Goal: Check status

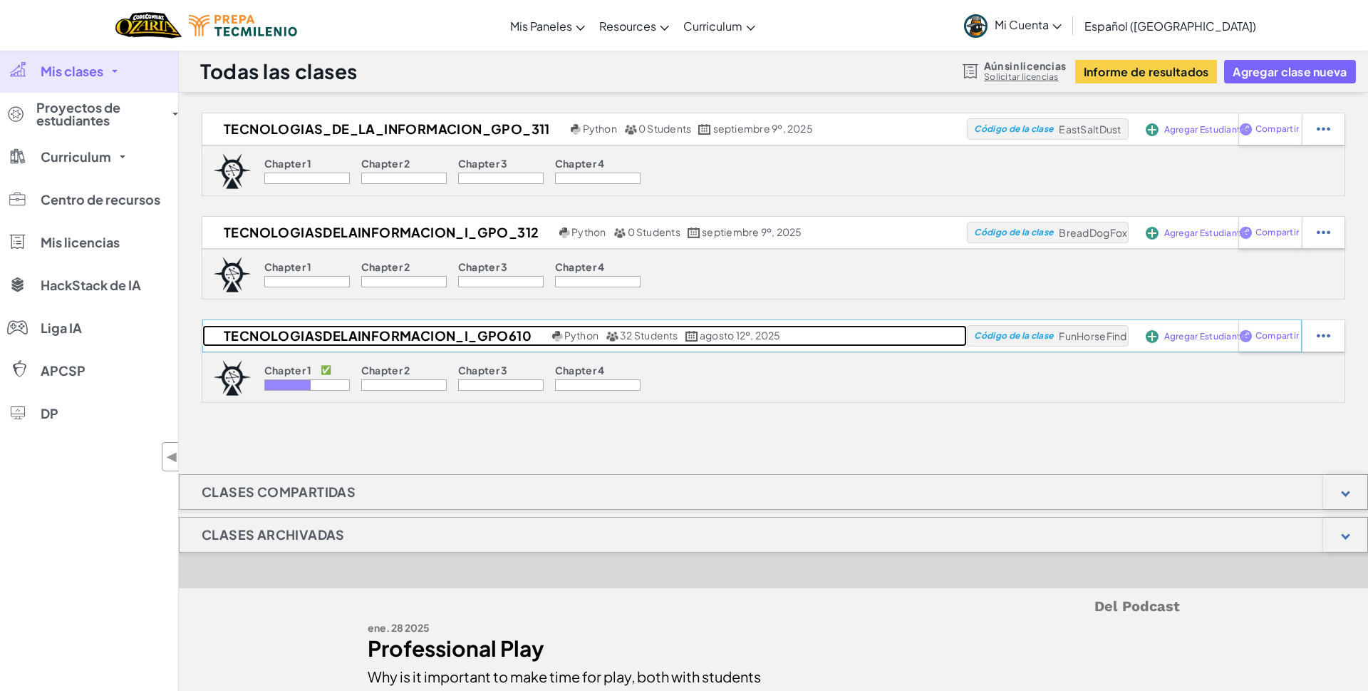
click at [490, 334] on h2 "TecnologiasDeLaInformacion_I_gpo610" at bounding box center [375, 335] width 346 height 21
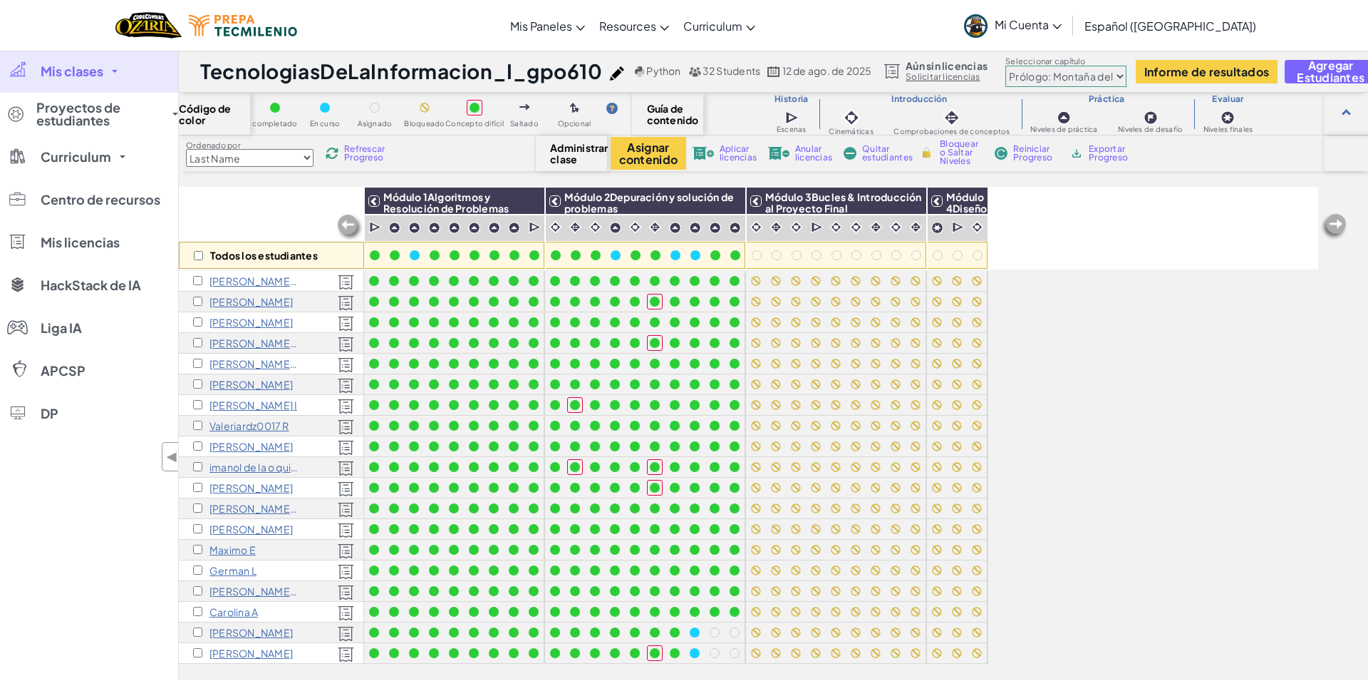
click at [186, 149] on select "Last Name first Name Progress (High to Low) Progress (Low to Hight)" at bounding box center [250, 158] width 128 height 18
select select "first Name"
click option "first Name" at bounding box center [0, 0] width 0 height 0
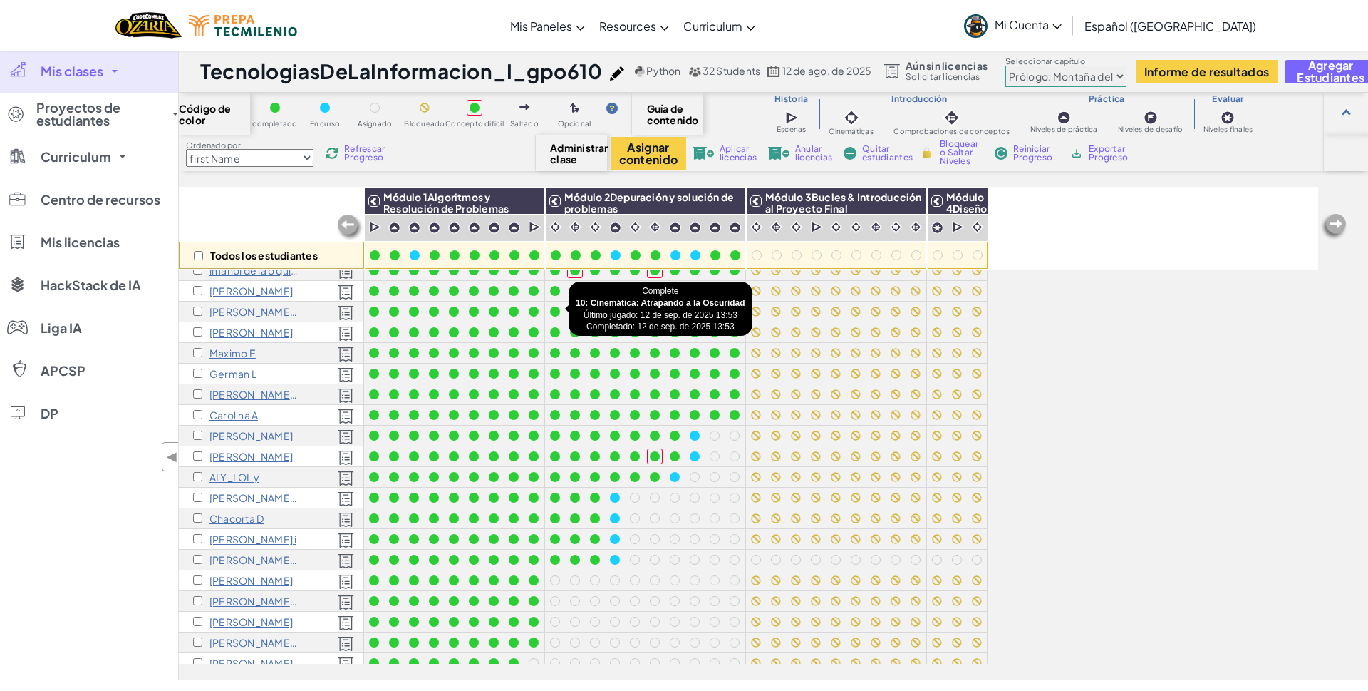
scroll to position [268, 0]
